Goal: Transaction & Acquisition: Purchase product/service

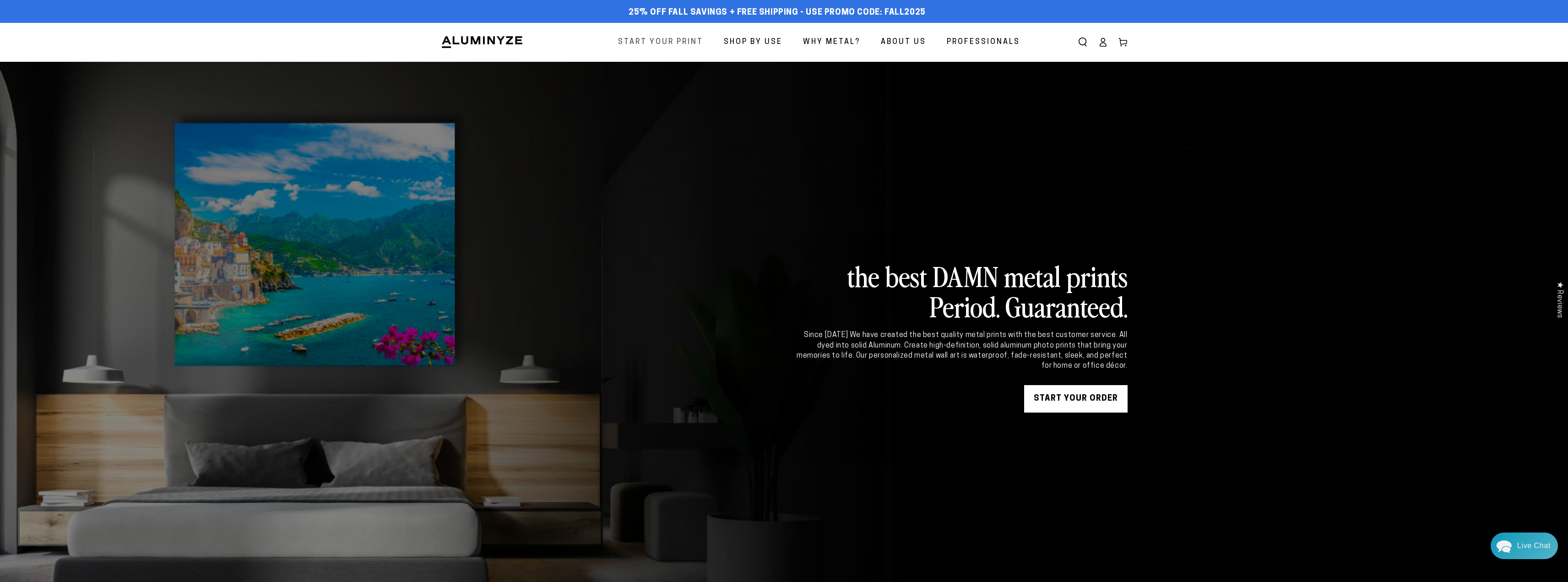
click at [670, 44] on span "Start Your Print" at bounding box center [661, 42] width 85 height 13
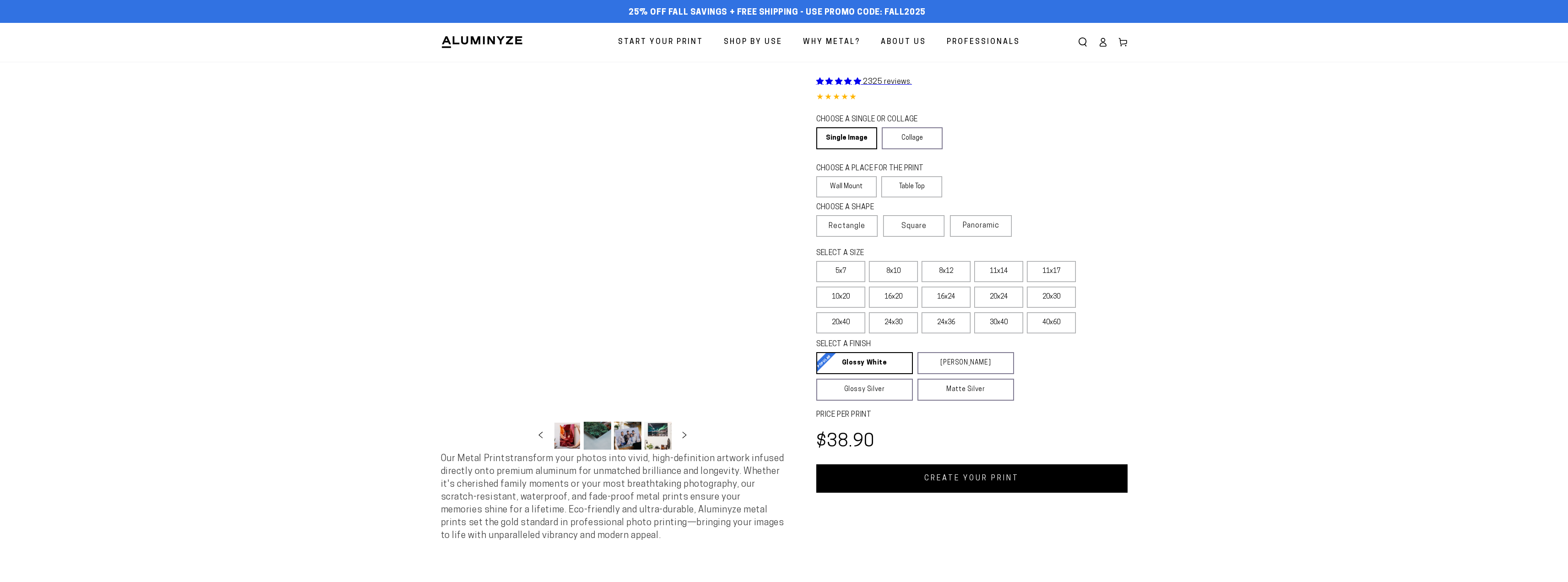
select select "**********"
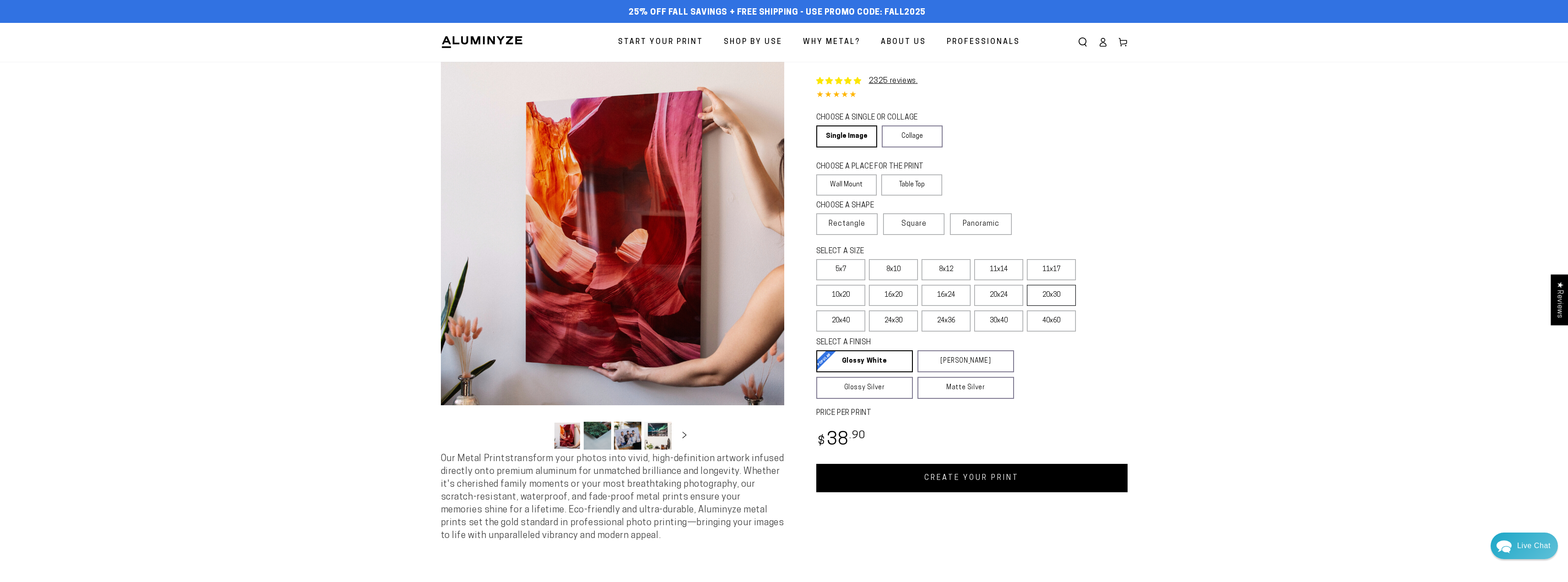
click at [1045, 298] on label "20x30" at bounding box center [1051, 295] width 49 height 21
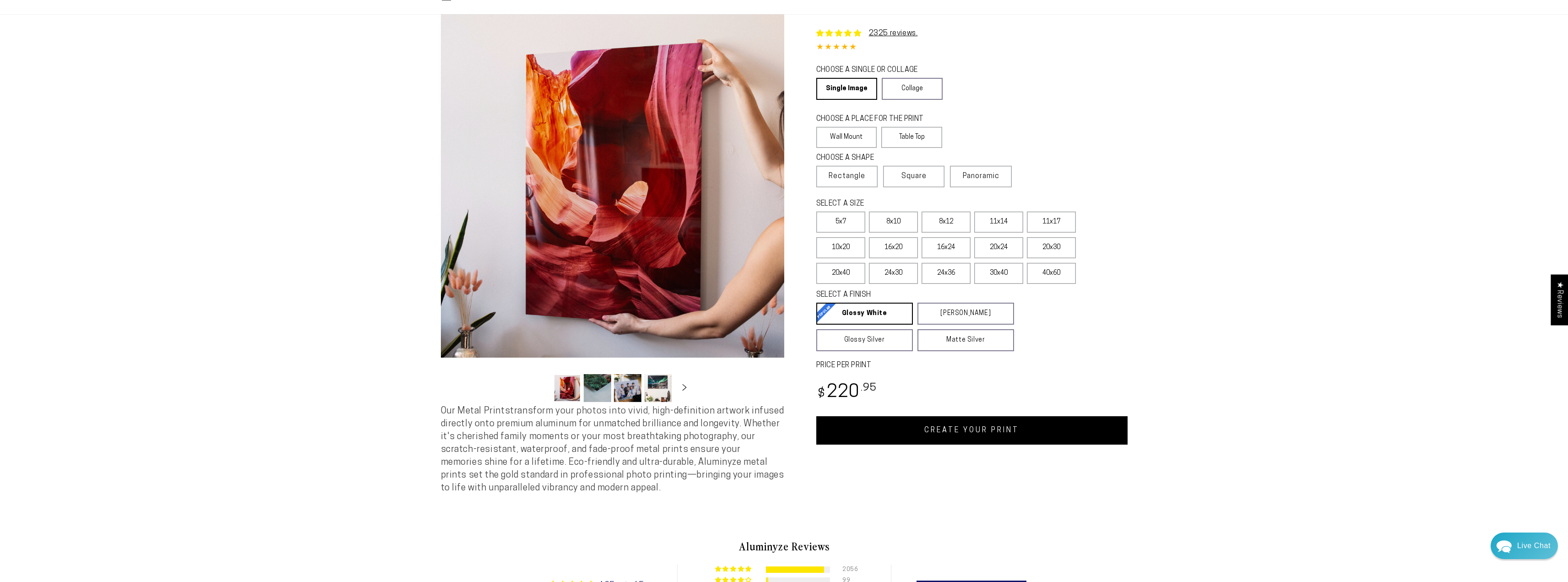
scroll to position [46, 0]
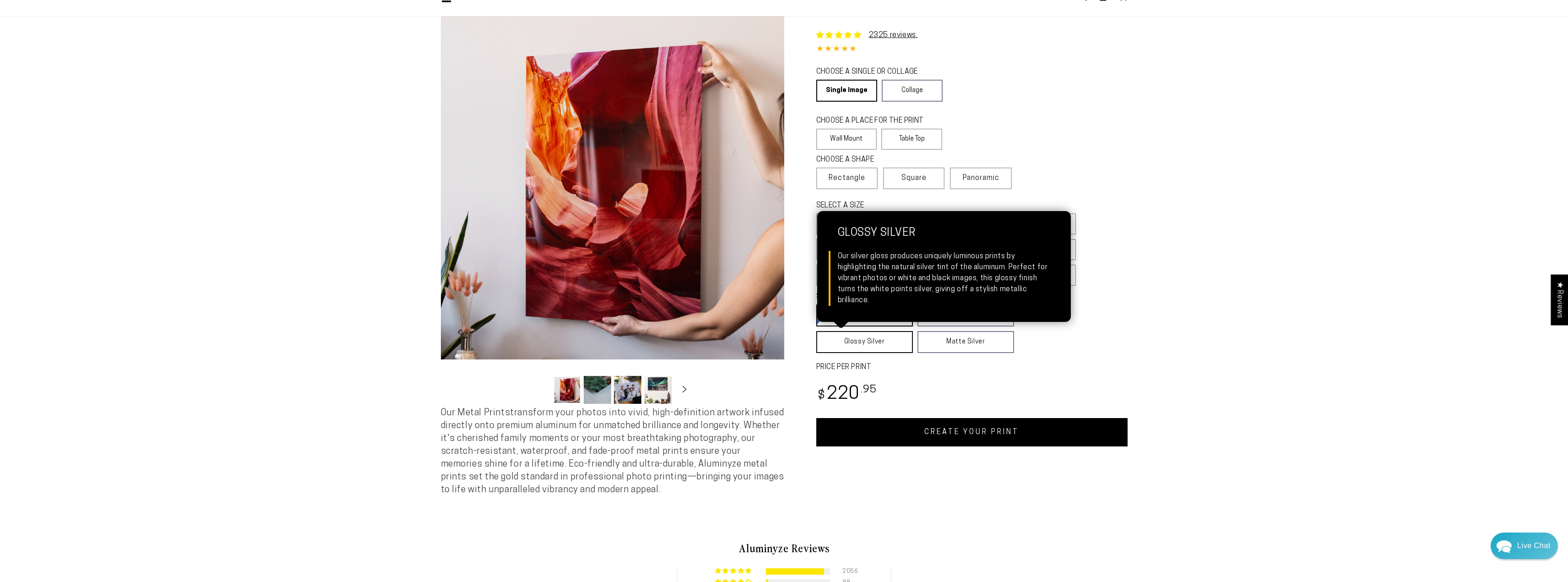
click at [902, 352] on link "Glossy Silver Glossy Silver Our silver gloss produces uniquely luminous prints …" at bounding box center [864, 342] width 96 height 22
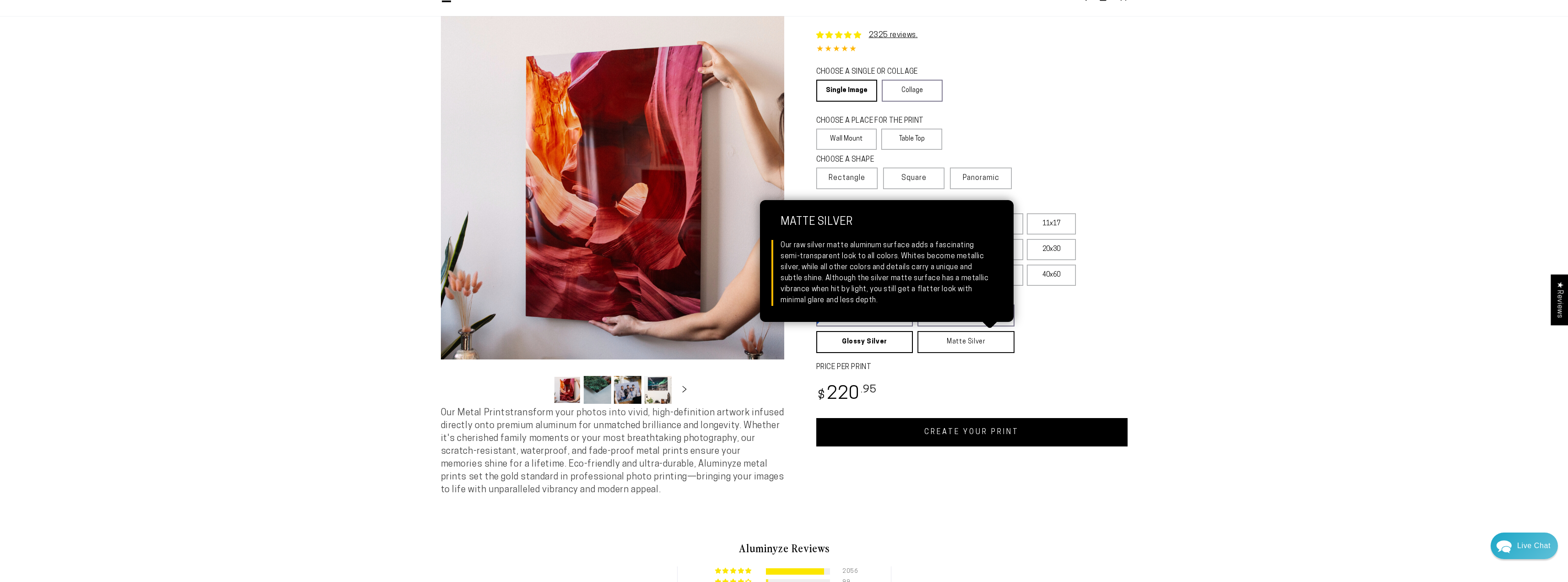
click at [952, 341] on link "Matte Silver Matte Silver Our raw silver matte aluminum surface adds a fascinat…" at bounding box center [965, 342] width 97 height 22
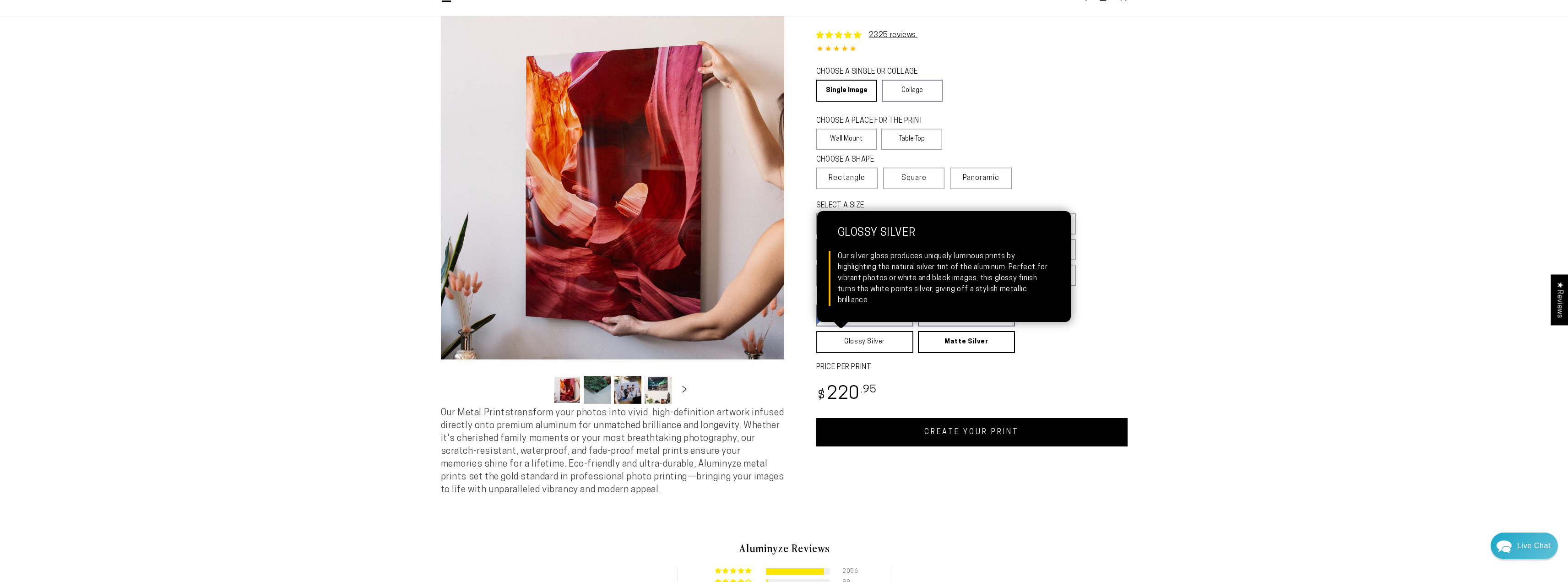
click at [874, 349] on link "Glossy Silver Glossy Silver Our silver gloss produces uniquely luminous prints …" at bounding box center [864, 342] width 97 height 22
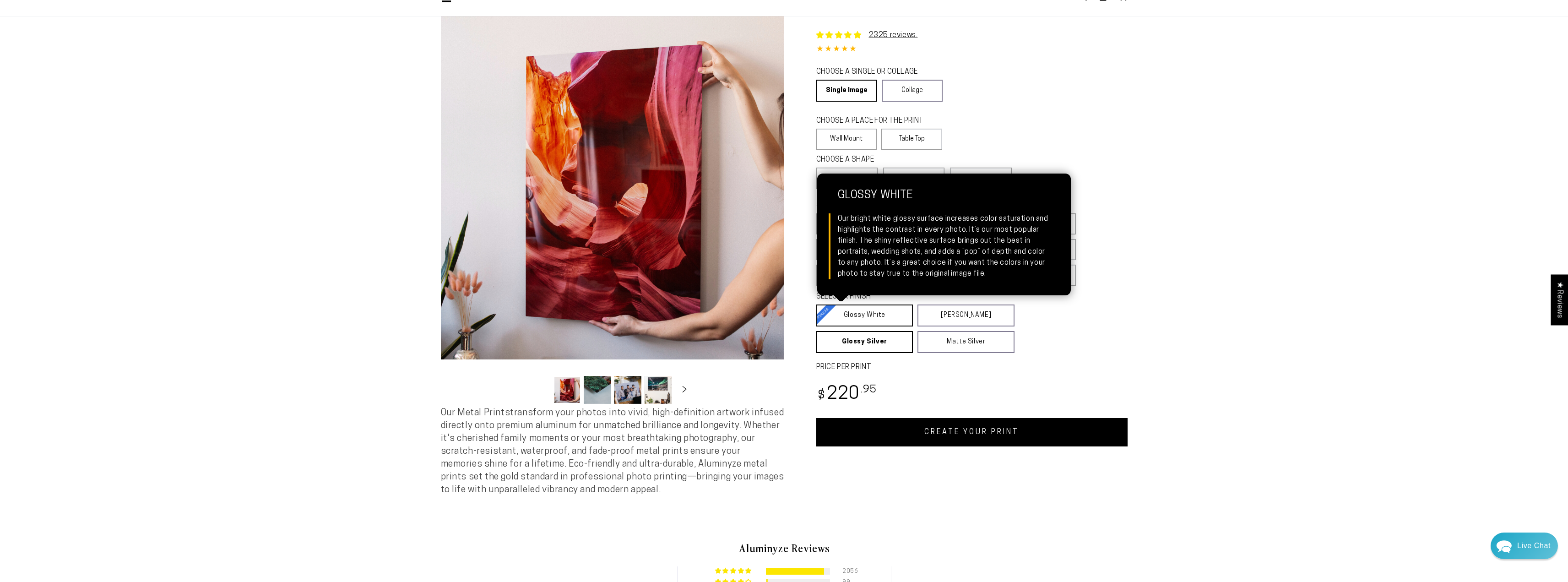
click at [850, 315] on link "Glossy White Glossy White Our bright white glossy surface increases color satur…" at bounding box center [864, 315] width 97 height 22
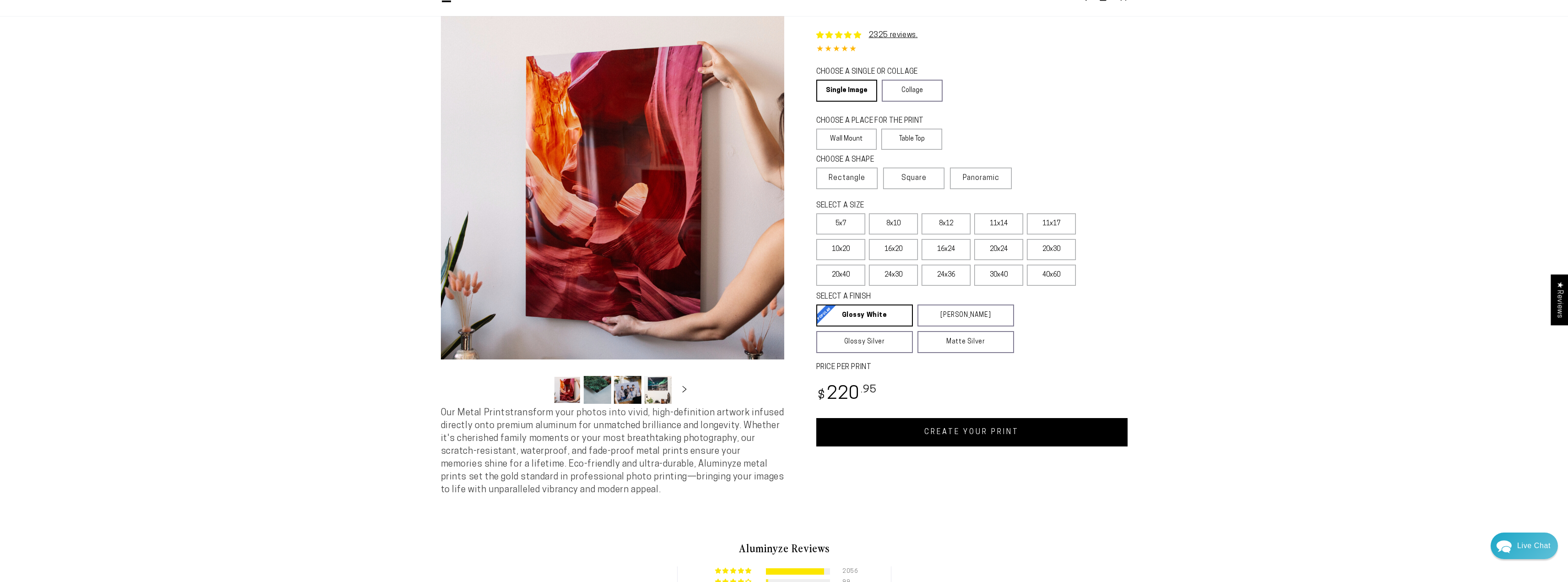
click at [913, 425] on link "CREATE YOUR PRINT" at bounding box center [972, 432] width 311 height 29
